Goal: Find contact information: Find contact information

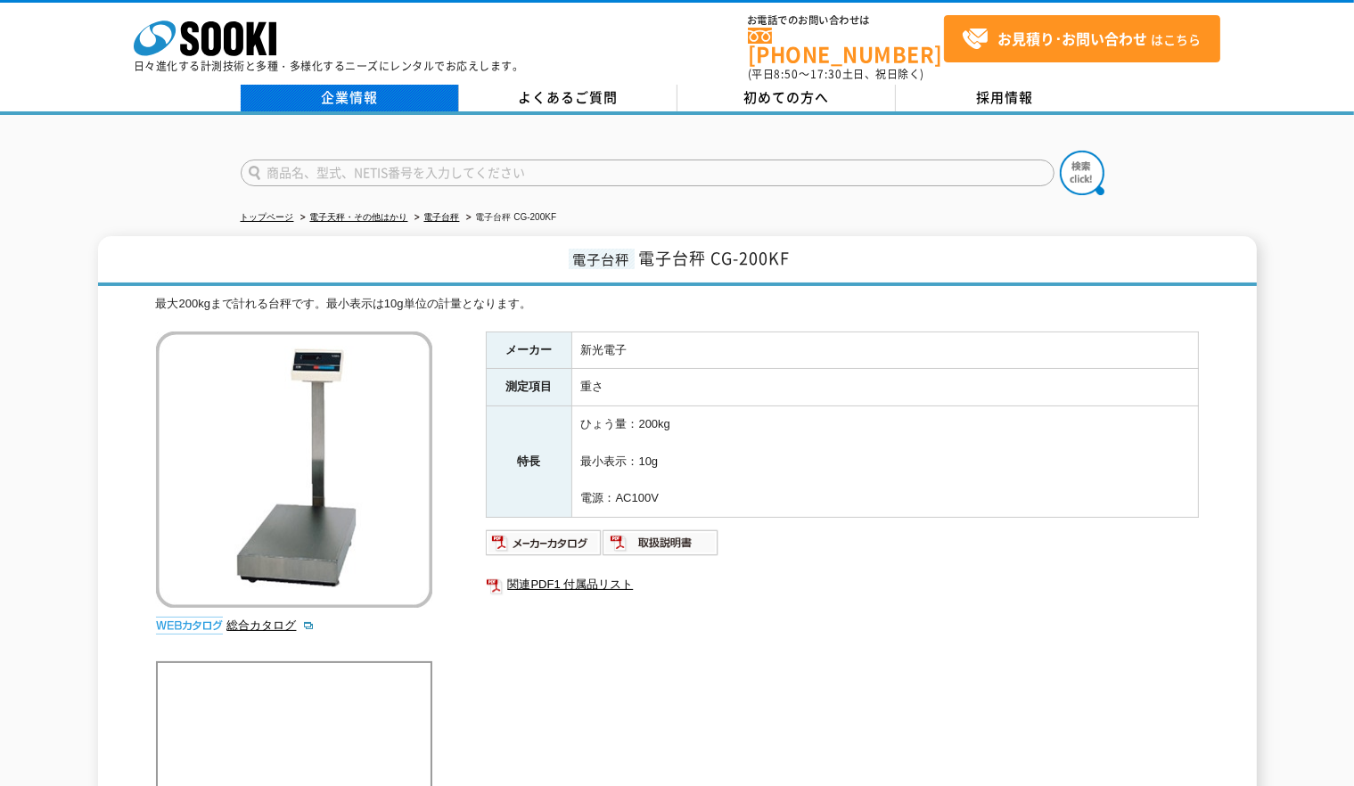
click at [344, 85] on link "企業情報" at bounding box center [350, 98] width 218 height 27
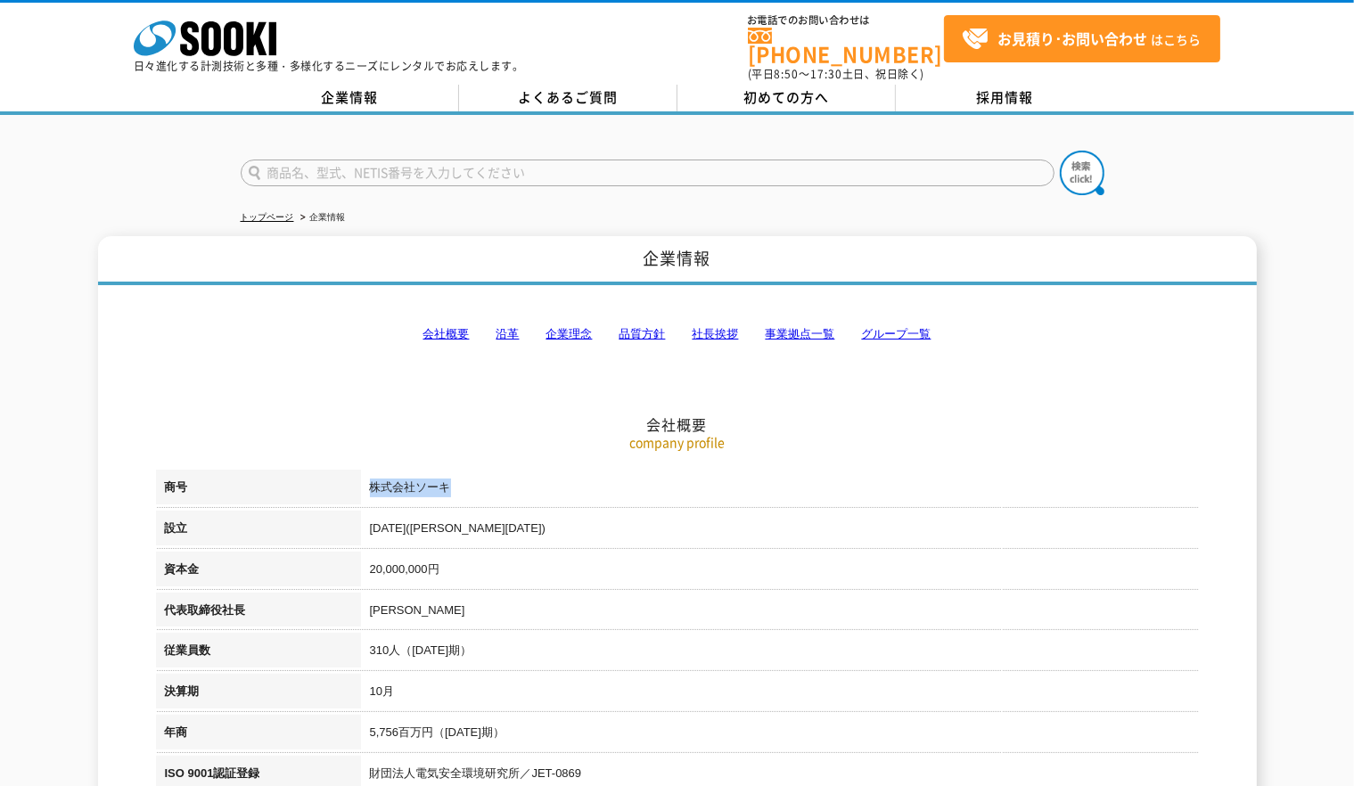
drag, startPoint x: 369, startPoint y: 477, endPoint x: 467, endPoint y: 475, distance: 98.1
click at [467, 475] on td "株式会社ソーキ" at bounding box center [780, 490] width 838 height 41
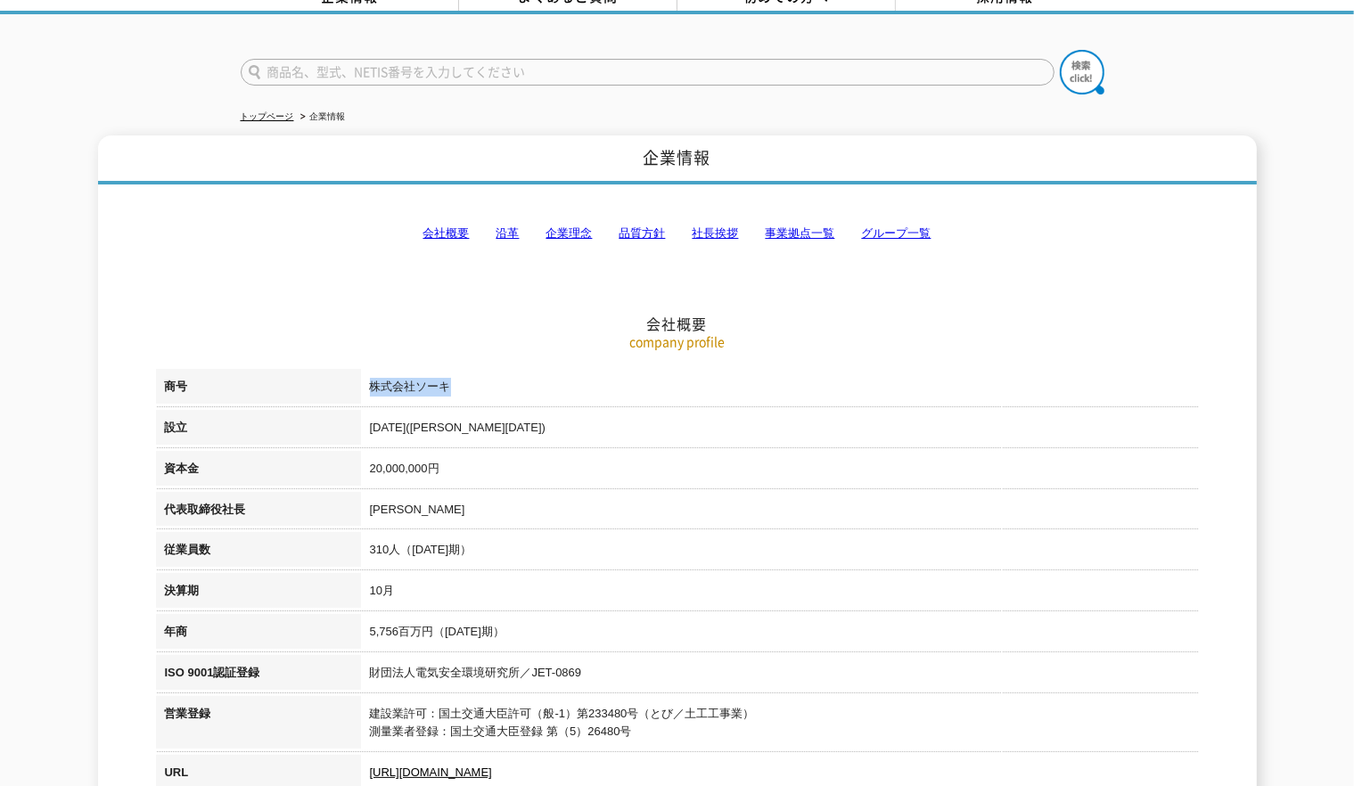
scroll to position [118, 0]
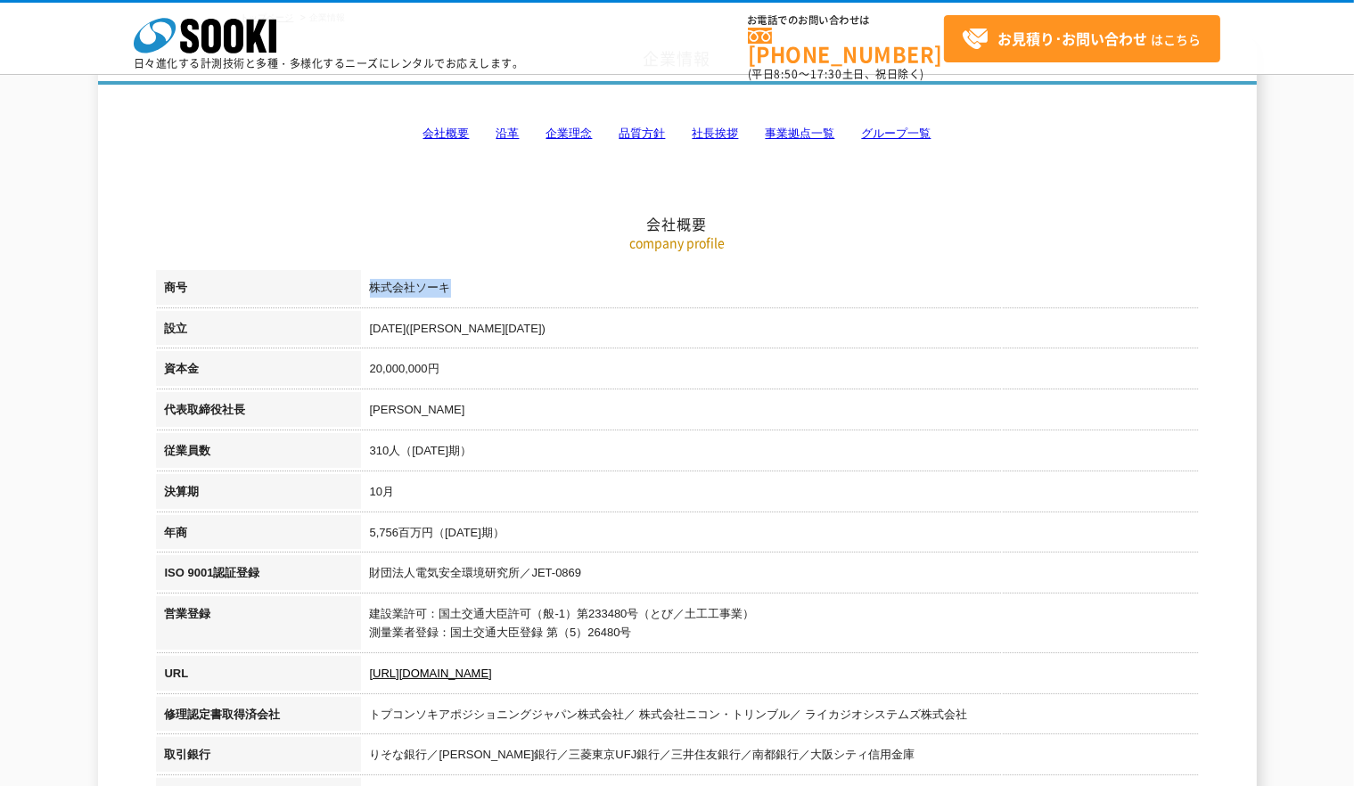
copy td "株式会社ソーキ"
